Goal: Task Accomplishment & Management: Use online tool/utility

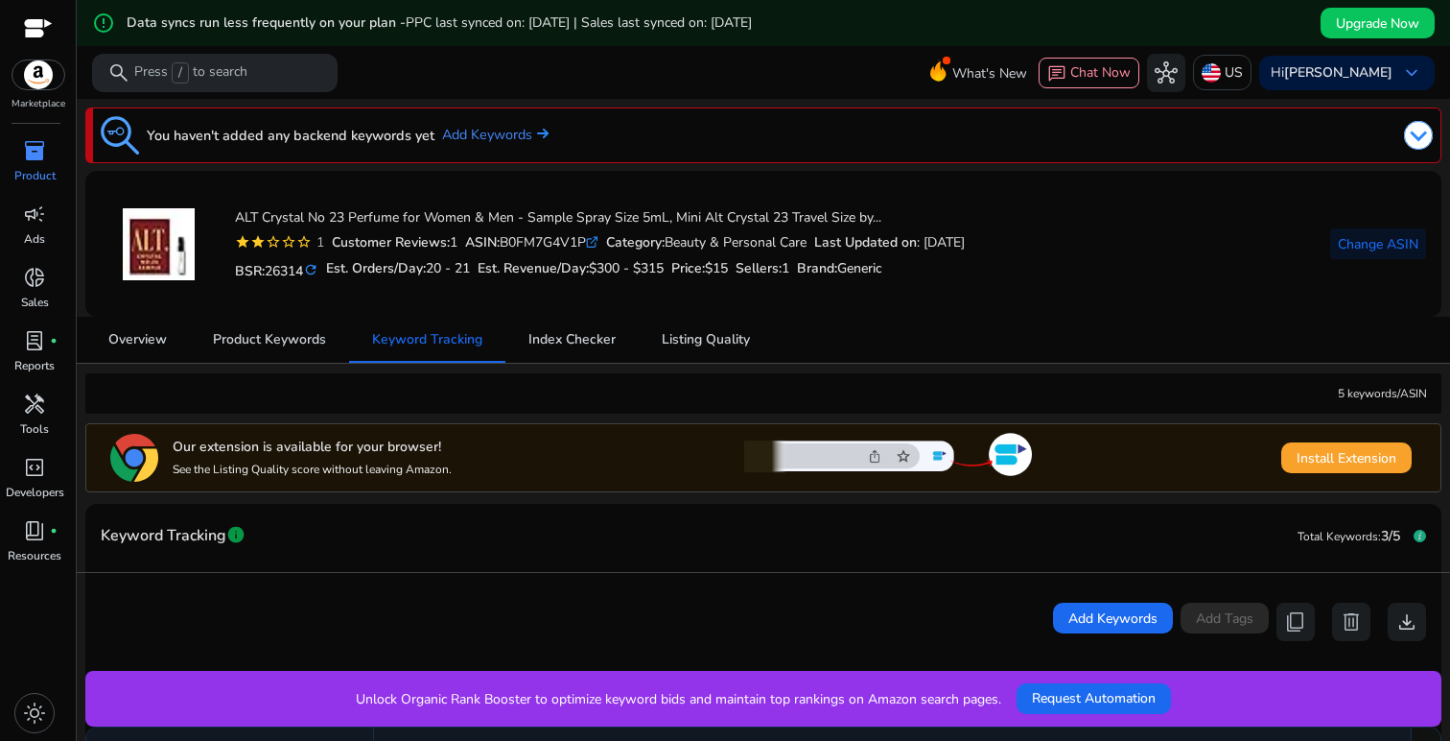
scroll to position [-2, 0]
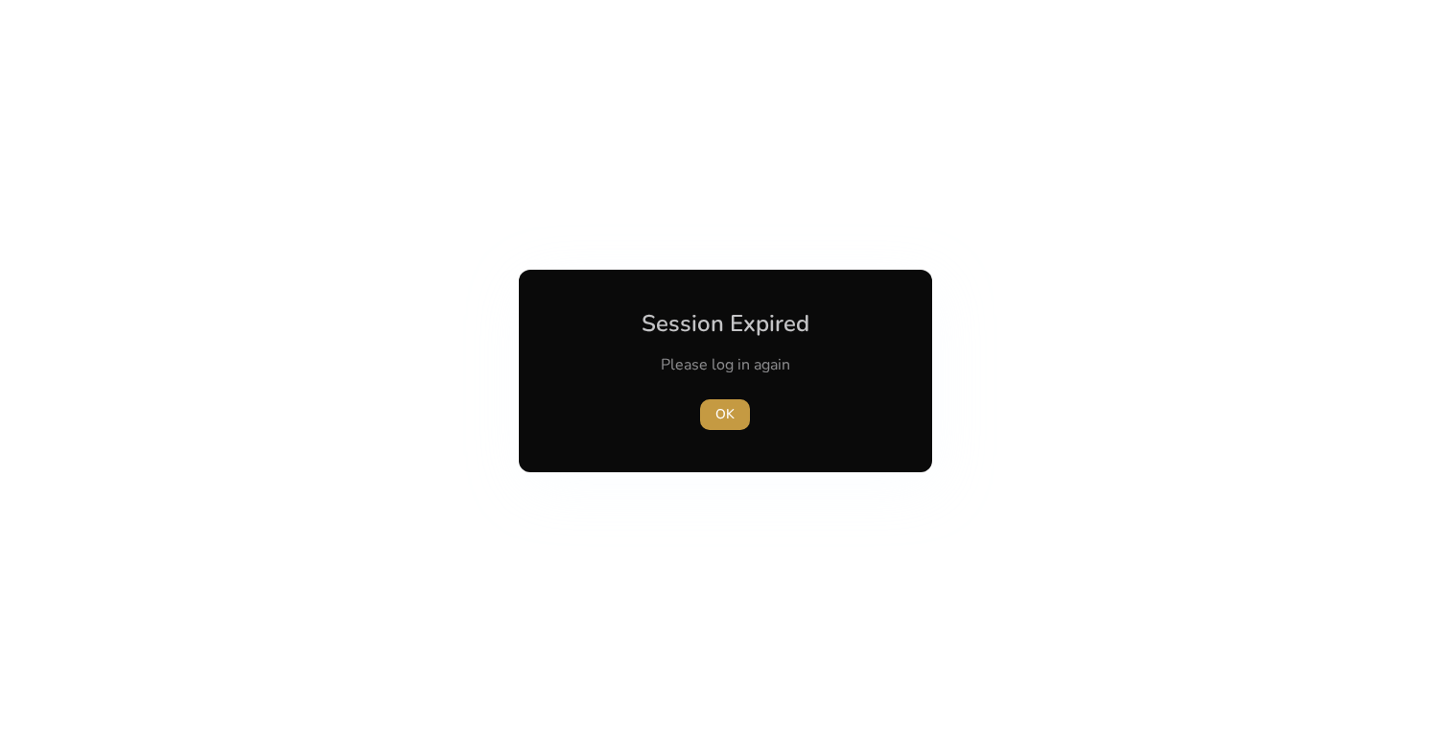
click at [726, 415] on span "OK" at bounding box center [725, 414] width 19 height 20
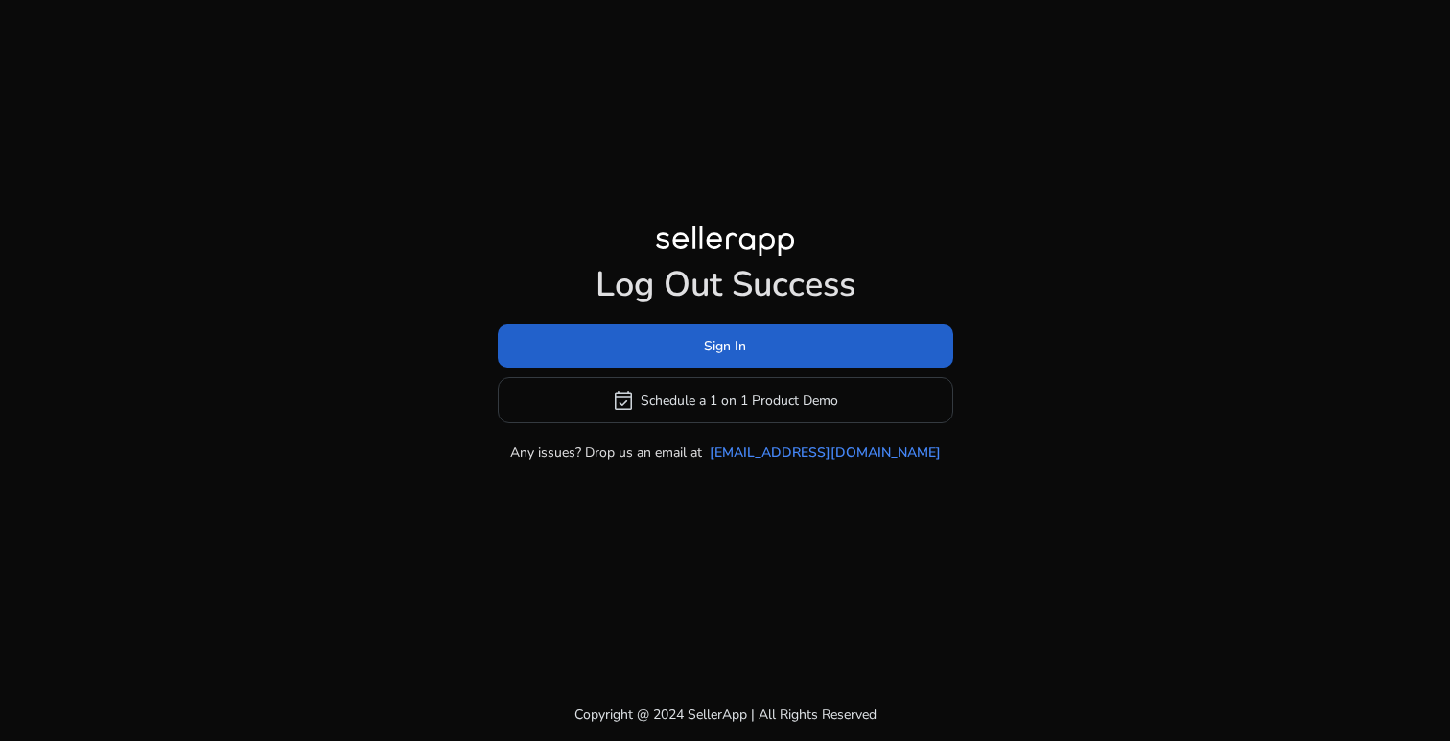
click at [743, 351] on span "Sign In" at bounding box center [725, 346] width 42 height 20
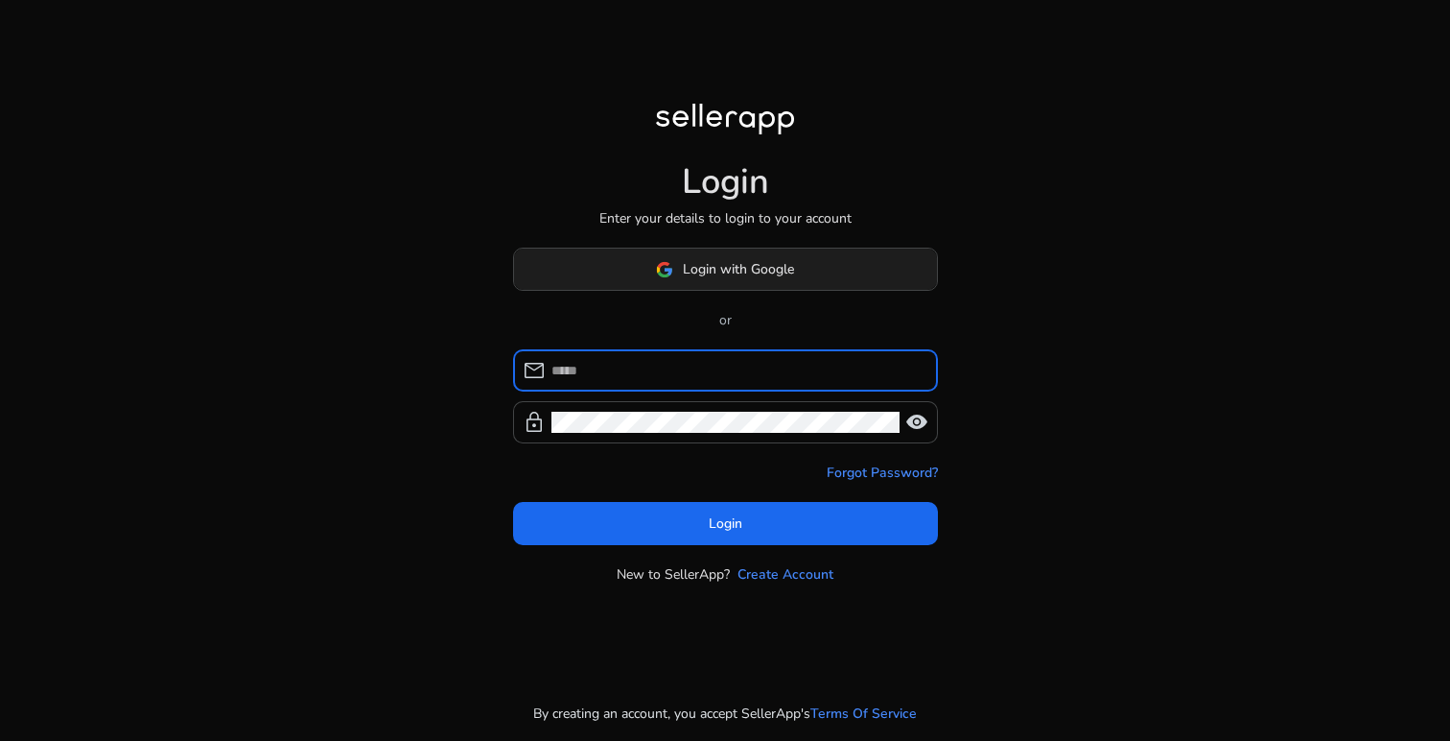
click at [749, 267] on span "Login with Google" at bounding box center [738, 269] width 111 height 20
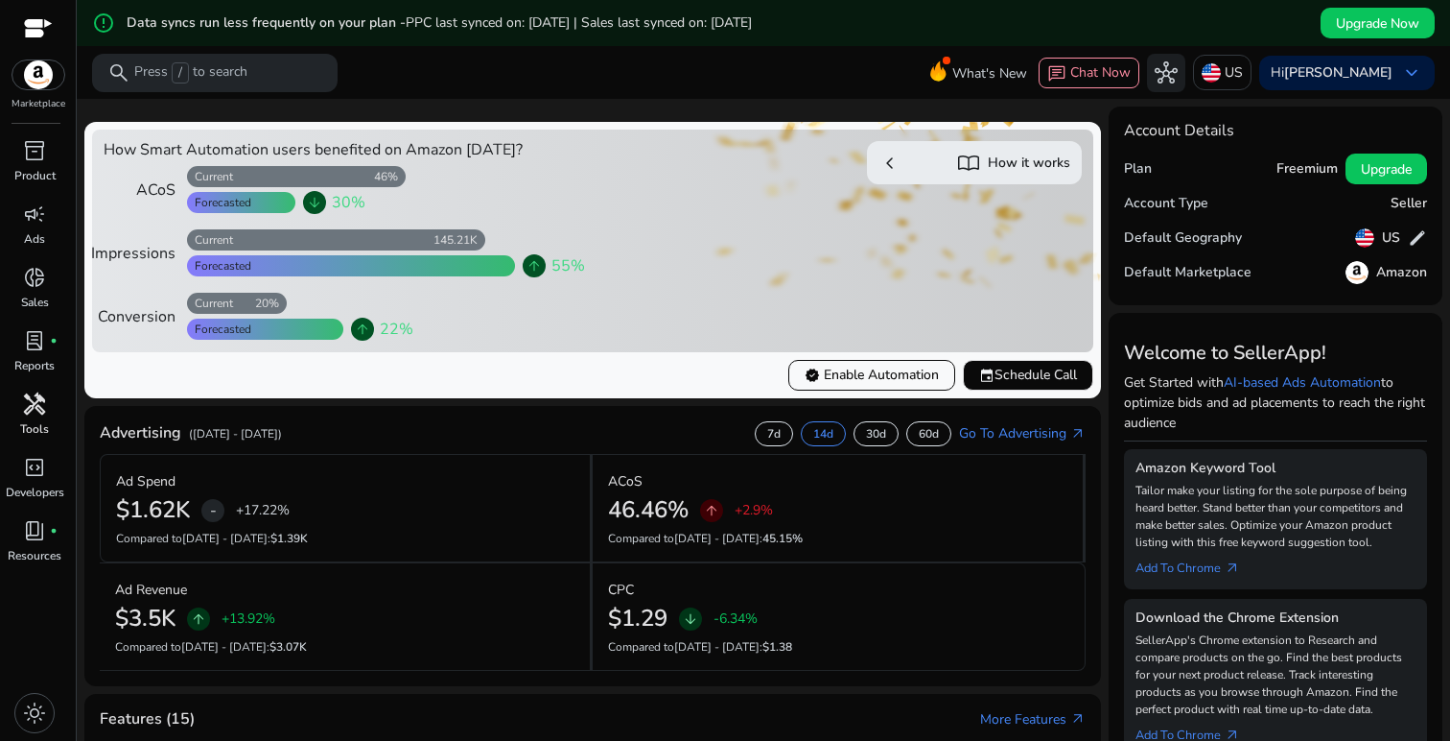
click at [50, 398] on div "handyman" at bounding box center [35, 403] width 54 height 31
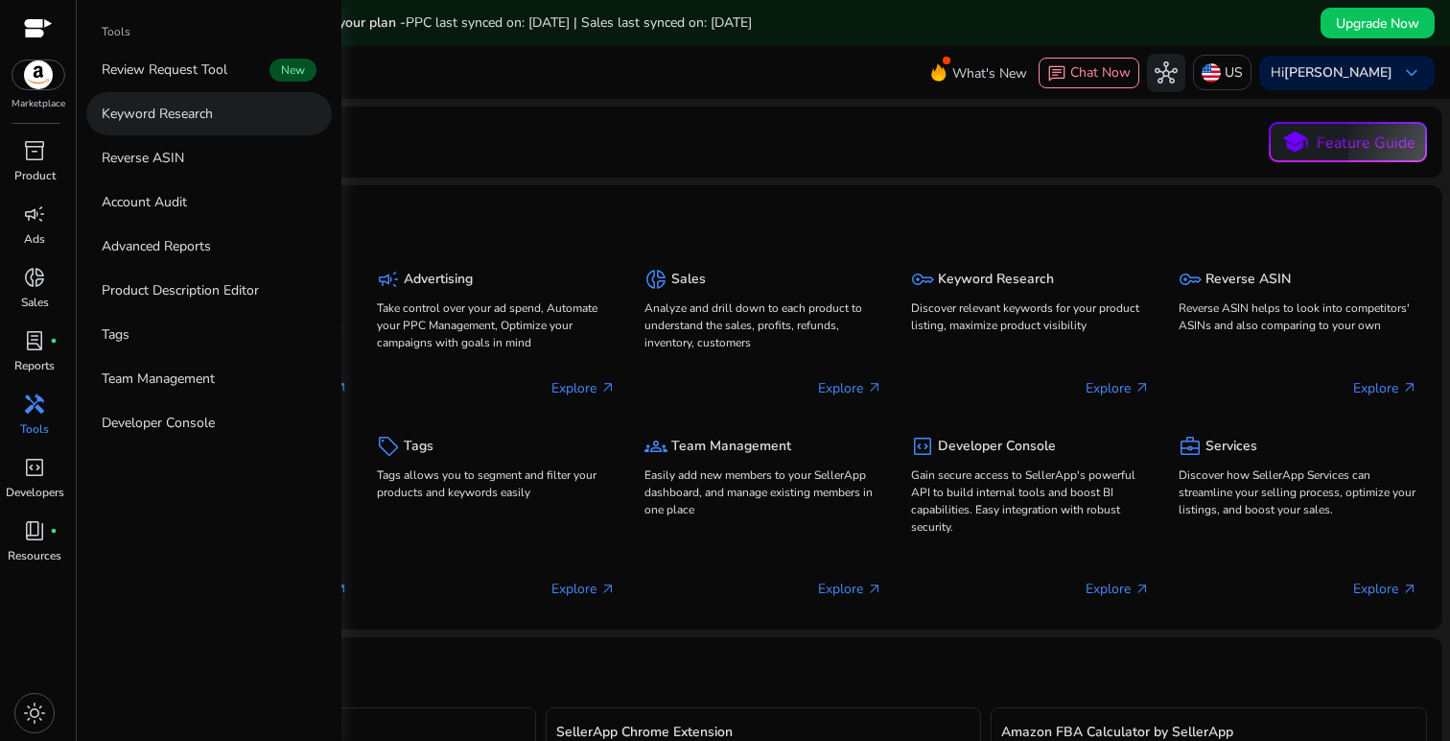
click at [157, 109] on p "Keyword Research" at bounding box center [157, 114] width 111 height 20
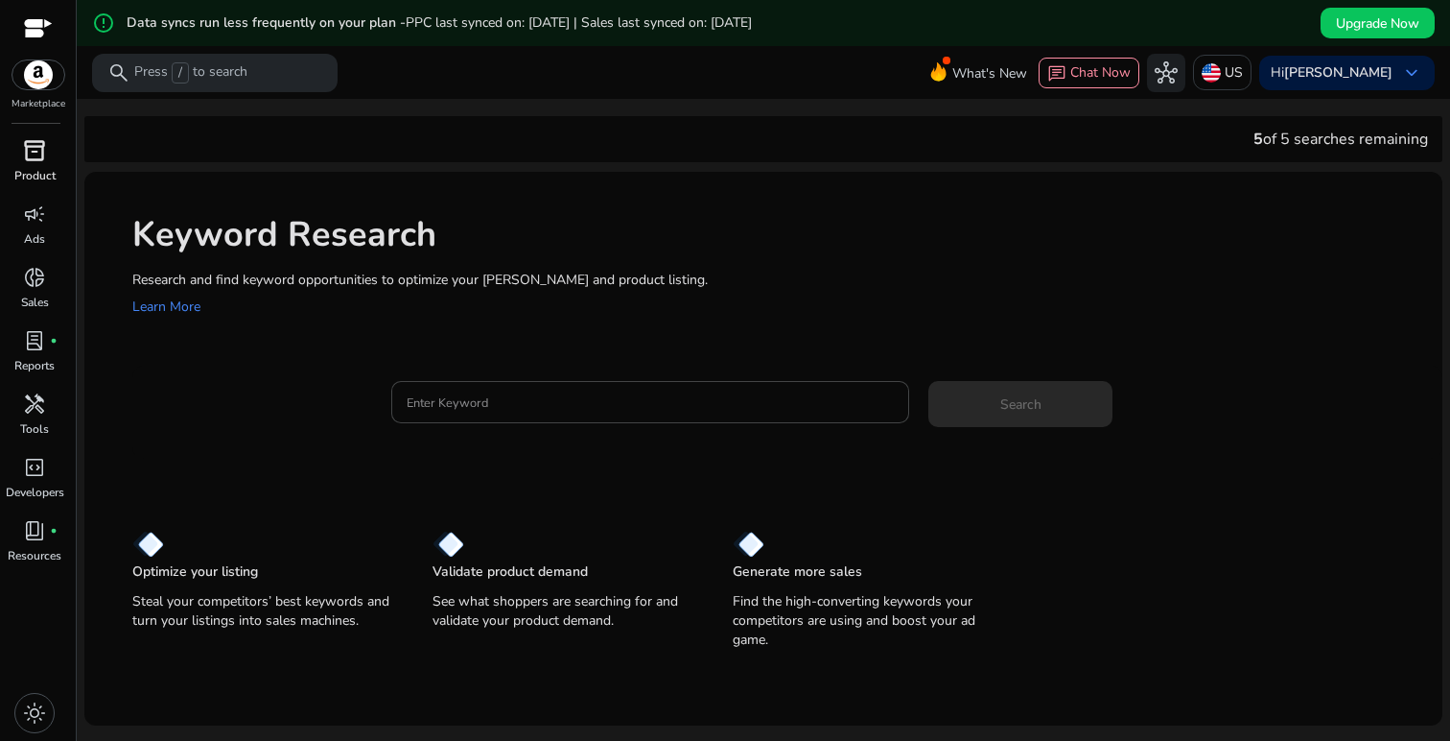
click at [46, 146] on span "inventory_2" at bounding box center [34, 150] width 23 height 23
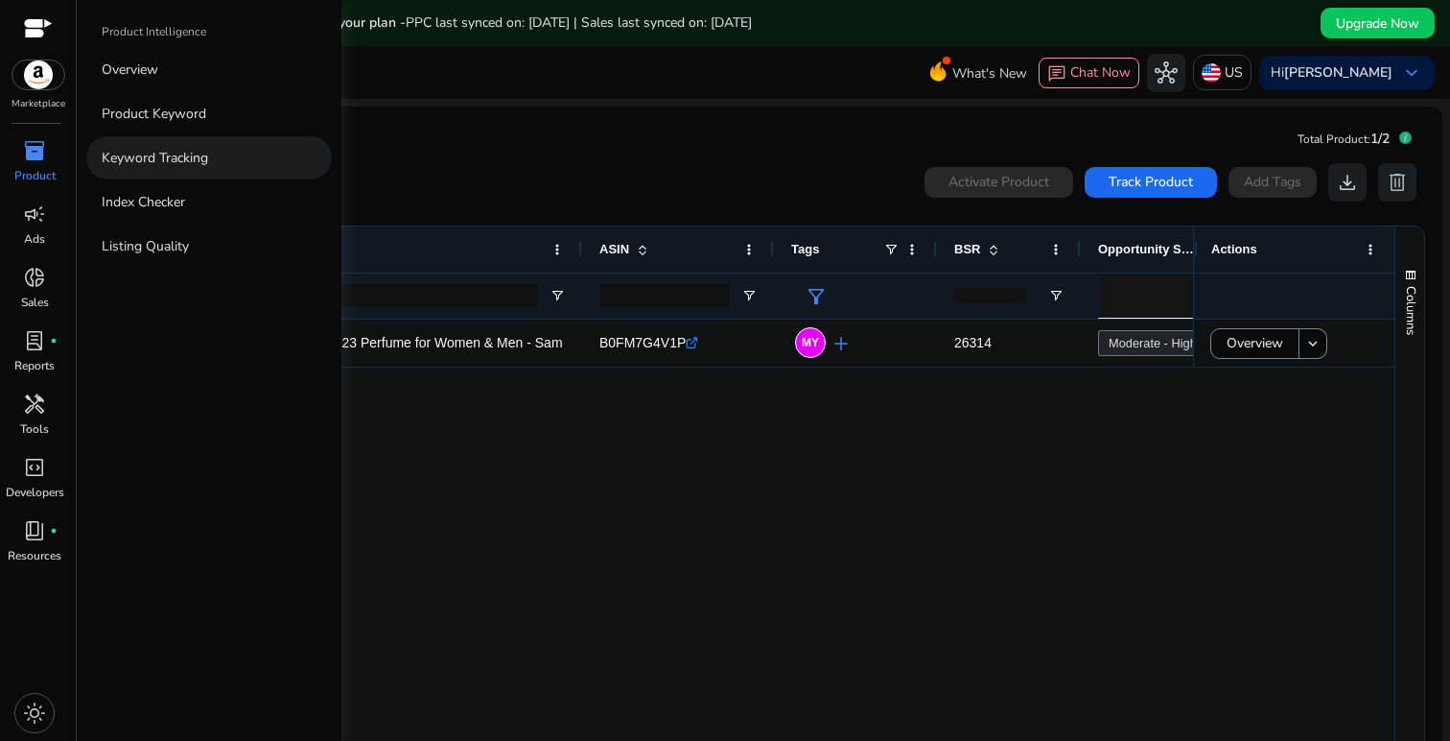
click at [163, 158] on p "Keyword Tracking" at bounding box center [155, 158] width 106 height 20
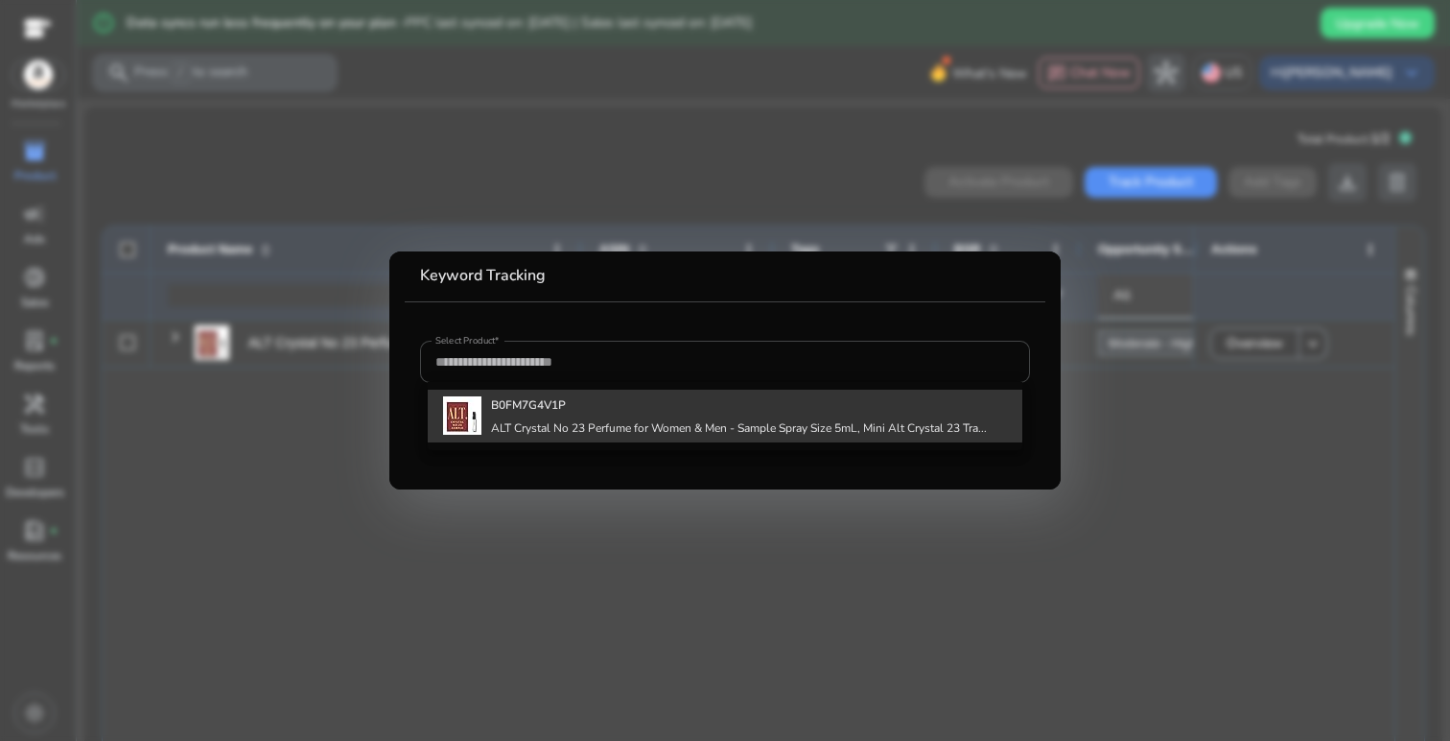
click at [581, 412] on h4 "B0FM7G4V1P" at bounding box center [739, 404] width 496 height 15
type input "**********"
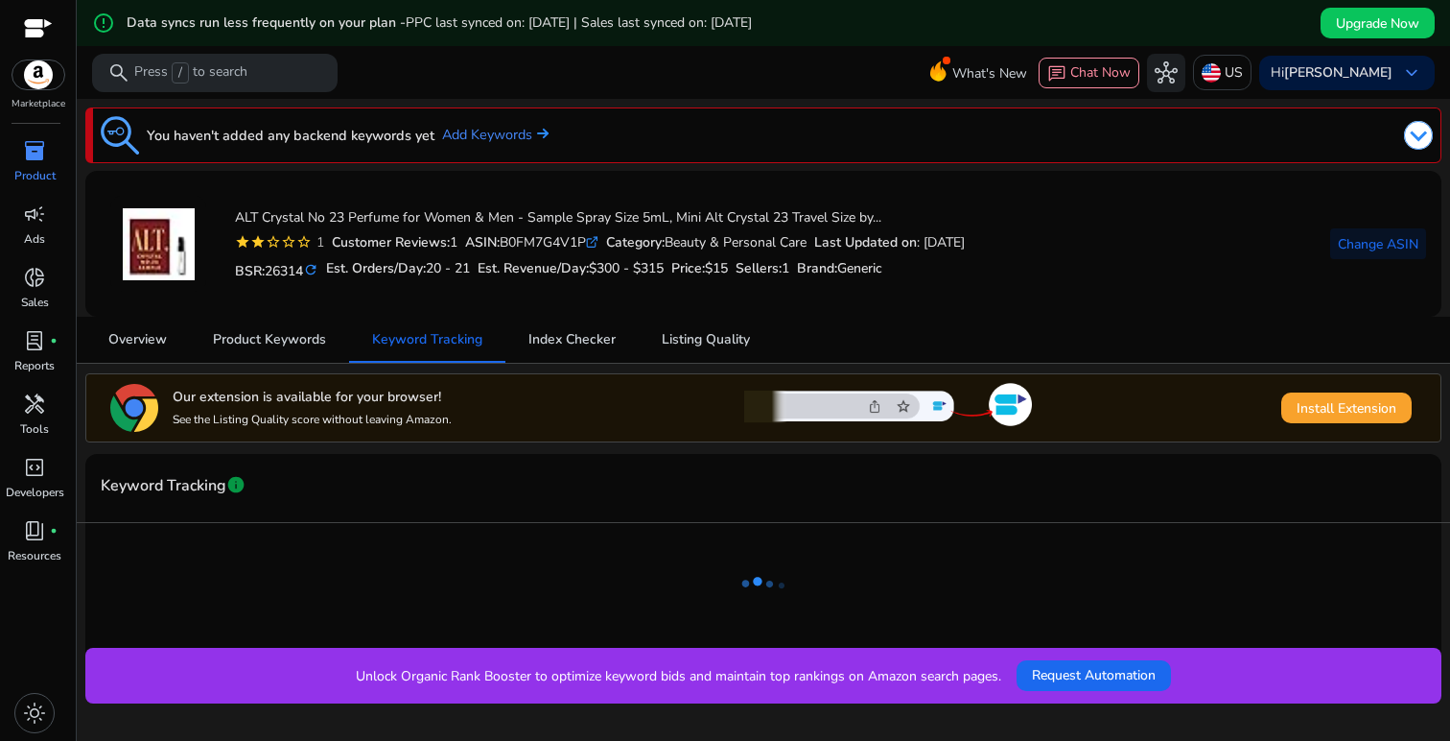
click at [965, 265] on div "BSR: 26314 refresh Est. Orders/Day: 20 - 21 Est. Revenue/Day: $300 - $315 Price…" at bounding box center [600, 268] width 730 height 33
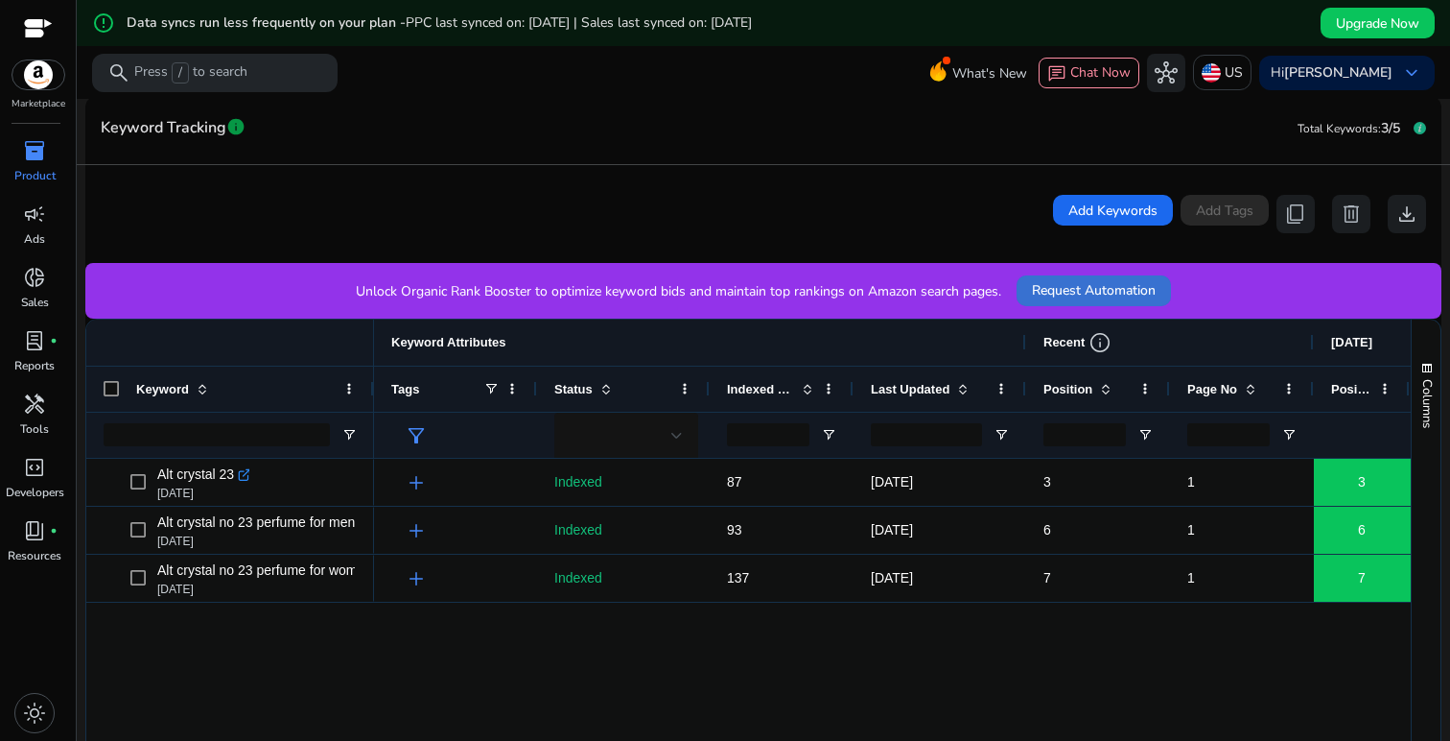
click at [1117, 286] on span "Request Automation" at bounding box center [1094, 290] width 124 height 20
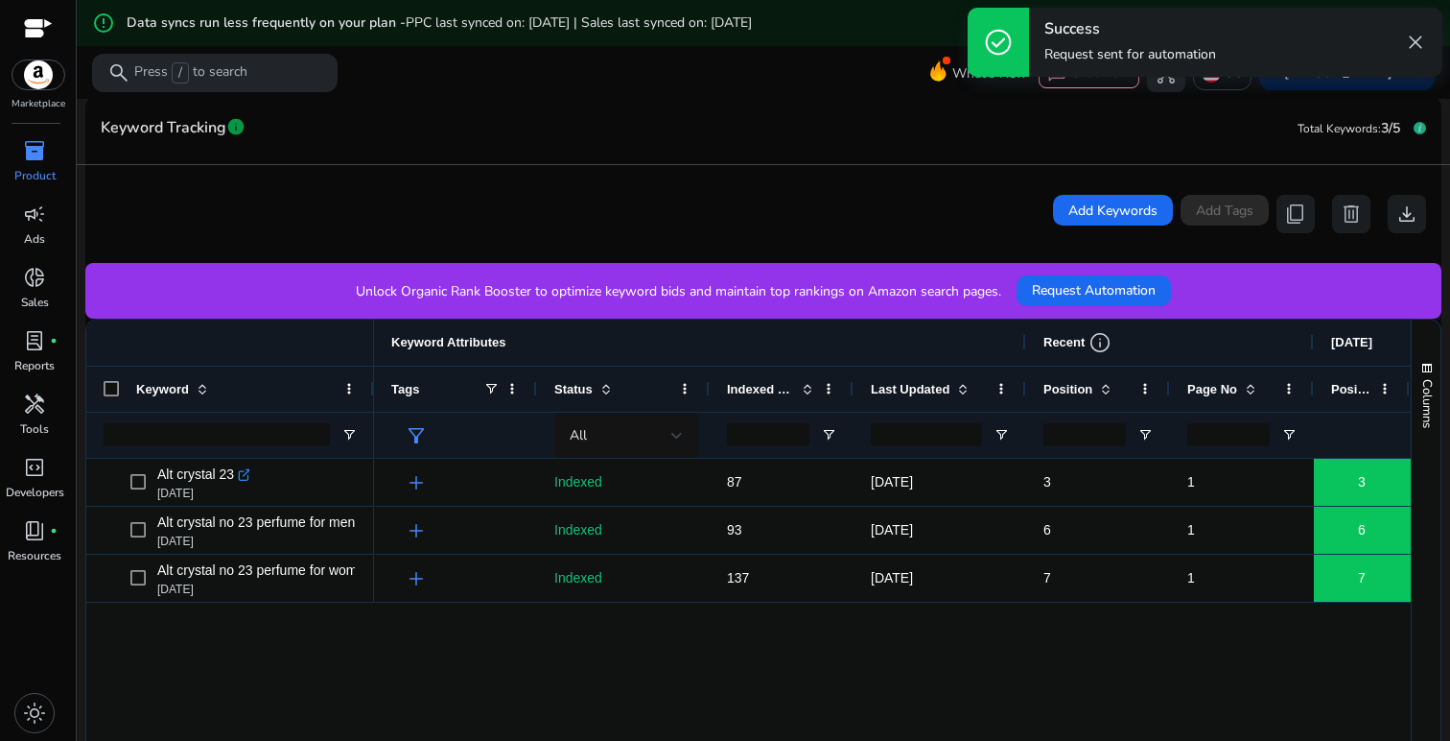
click at [1418, 43] on span "close" at bounding box center [1415, 42] width 23 height 23
